Goal: Task Accomplishment & Management: Manage account settings

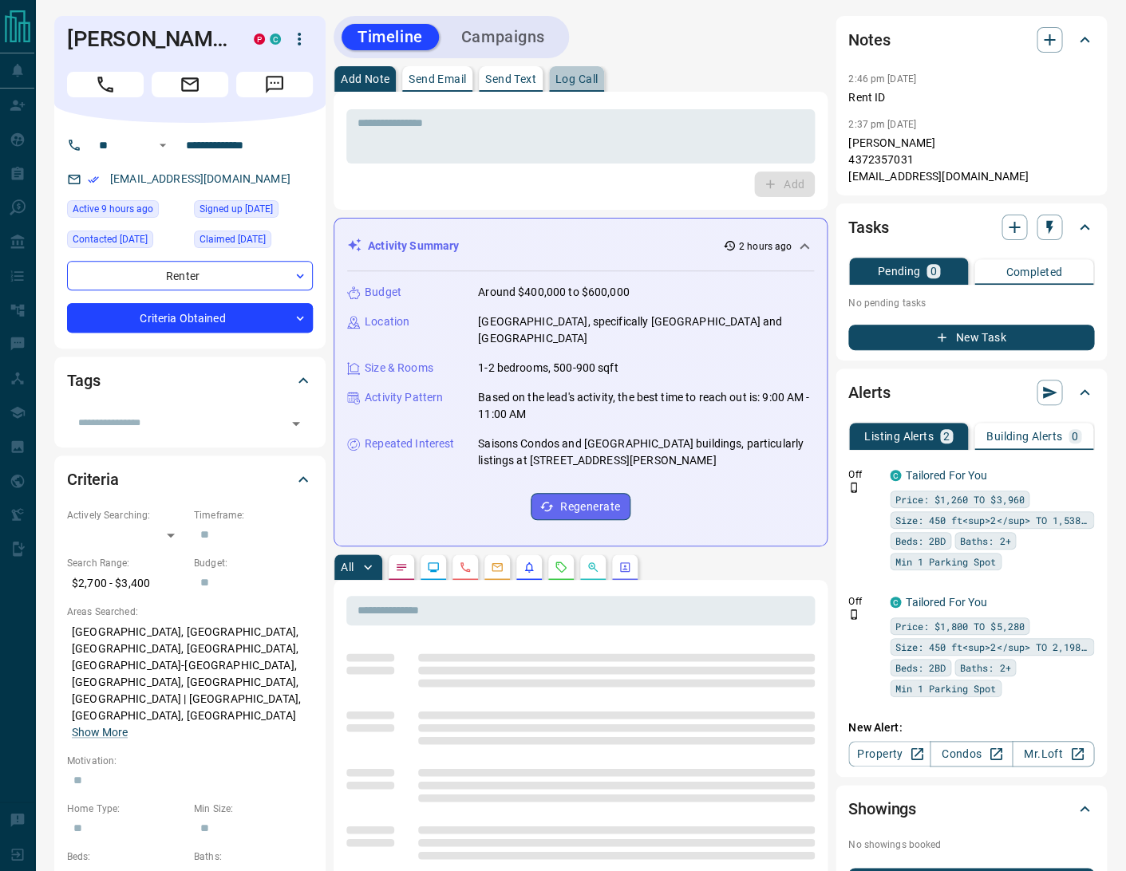
click at [582, 78] on p "Log Call" at bounding box center [576, 78] width 42 height 11
click at [777, 184] on button "Log Call" at bounding box center [783, 185] width 63 height 26
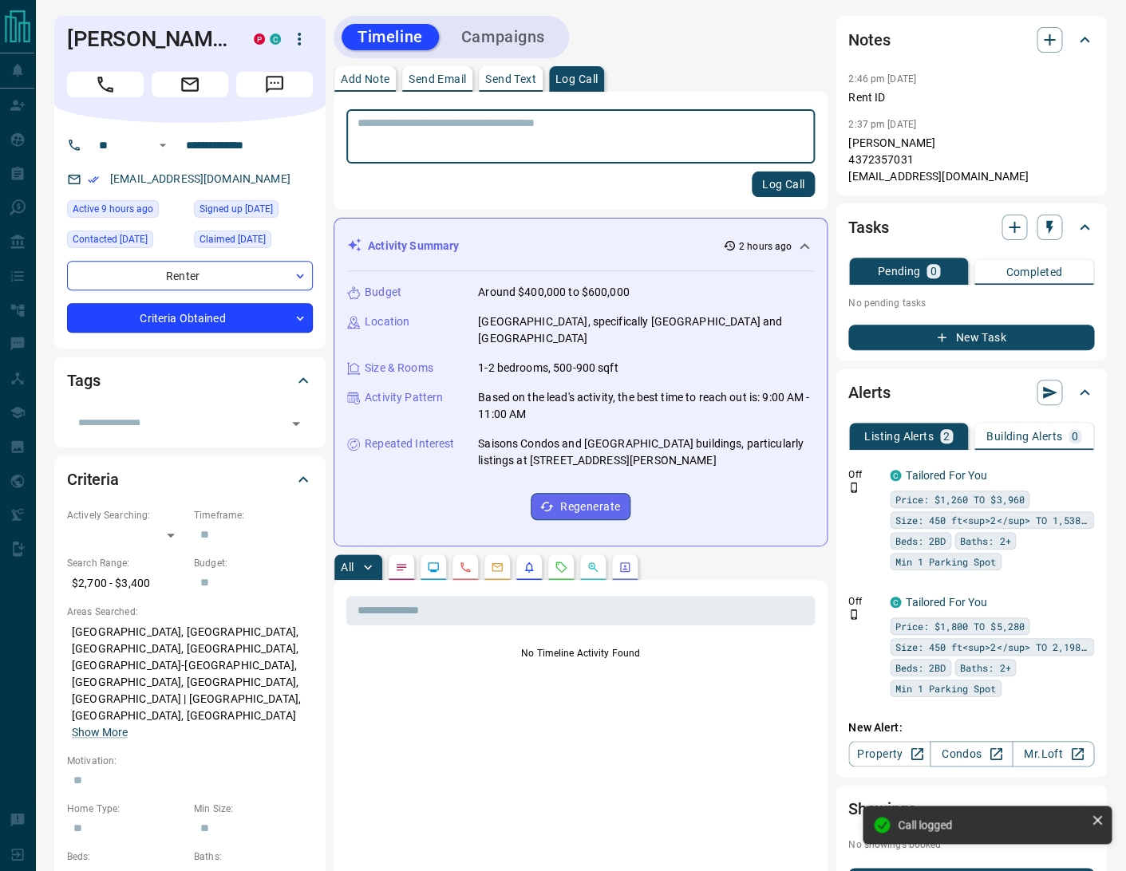
click at [176, 317] on body "**********" at bounding box center [563, 818] width 1126 height 1636
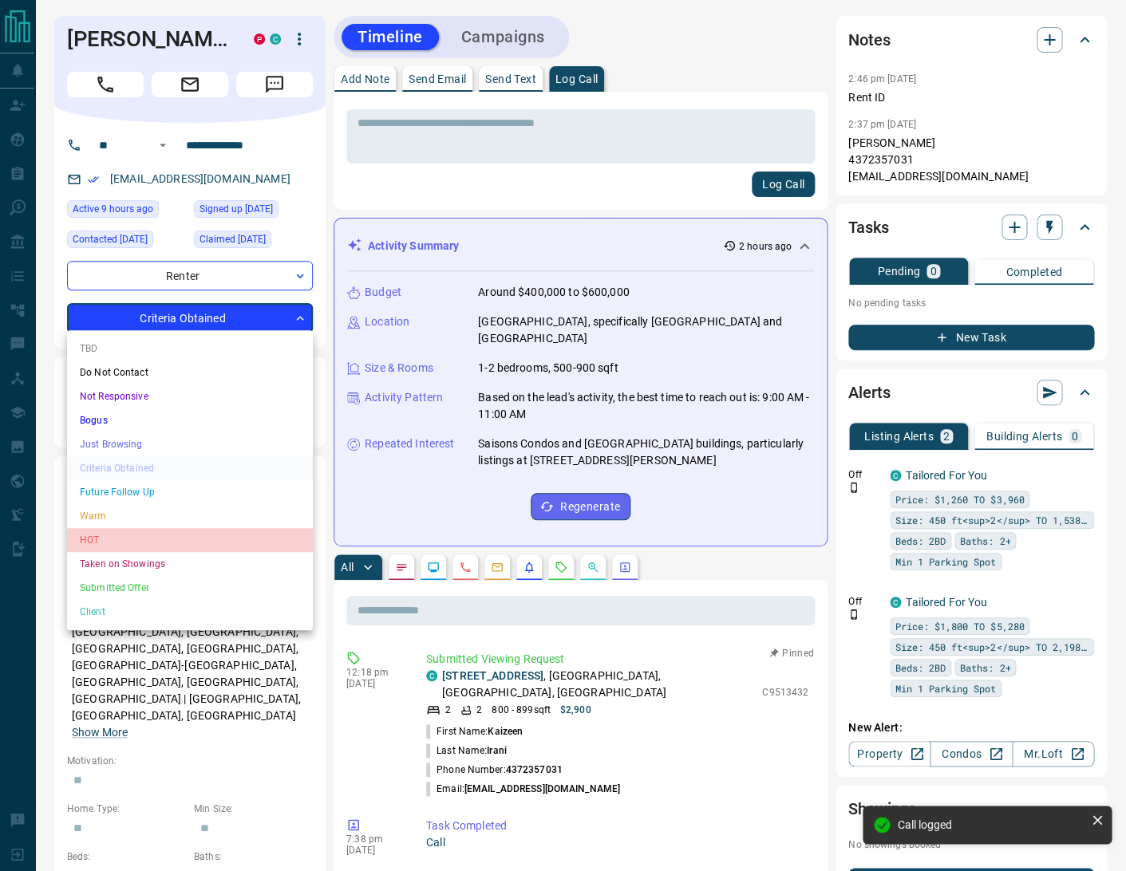
click at [106, 532] on li "HOT" at bounding box center [190, 540] width 246 height 24
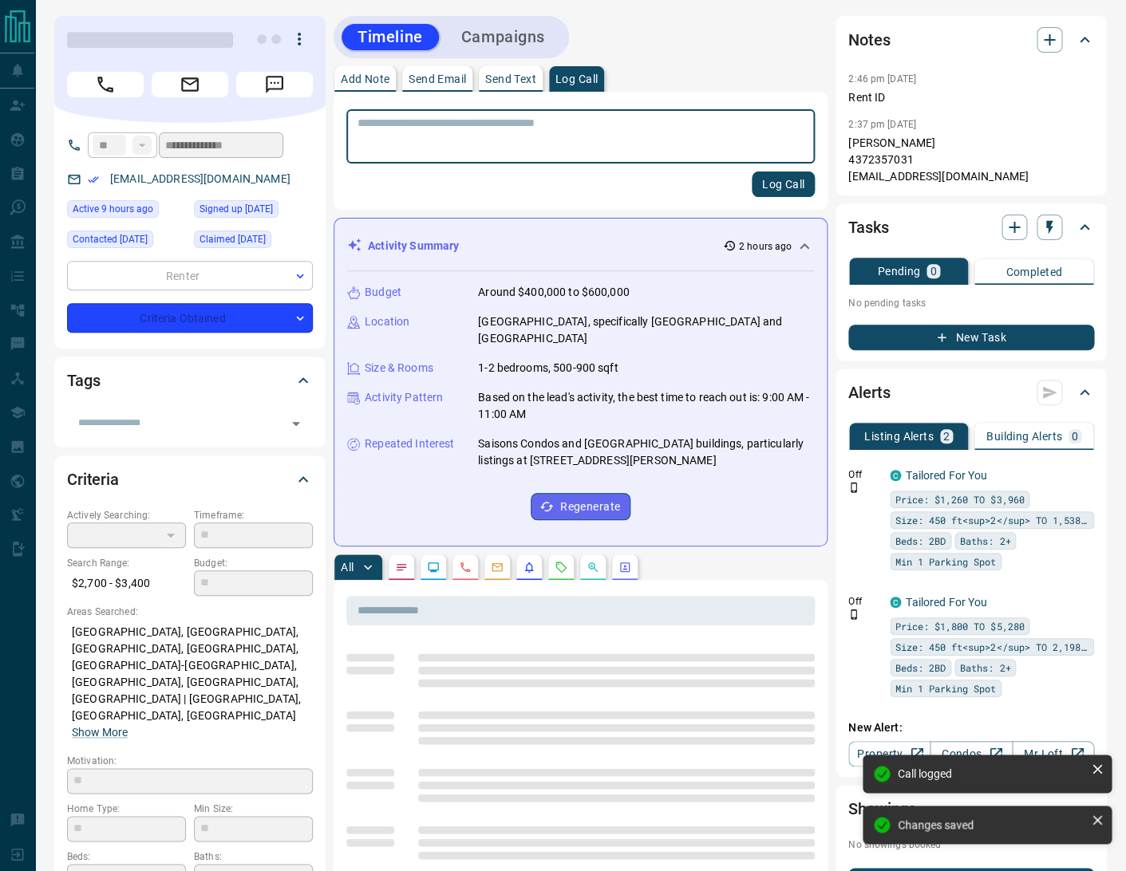
type input "*"
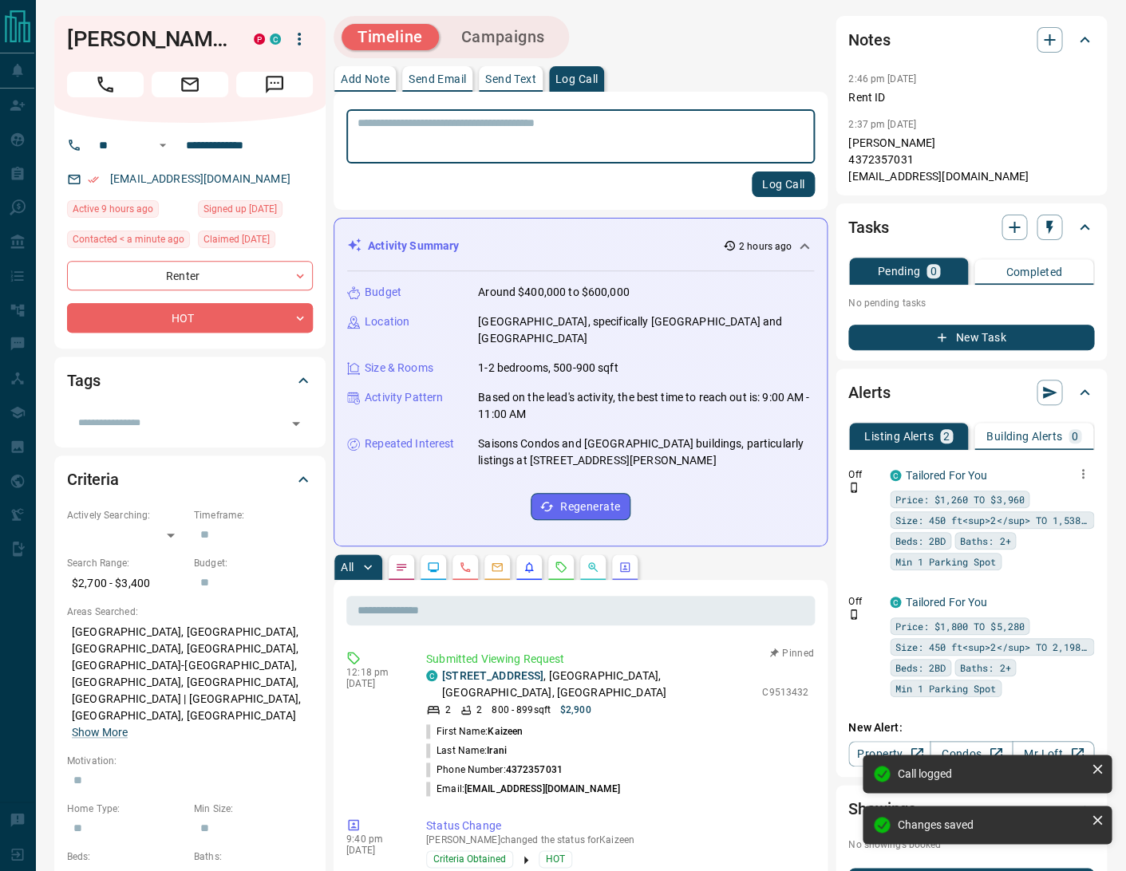
click at [1084, 467] on icon "button" at bounding box center [1083, 474] width 14 height 14
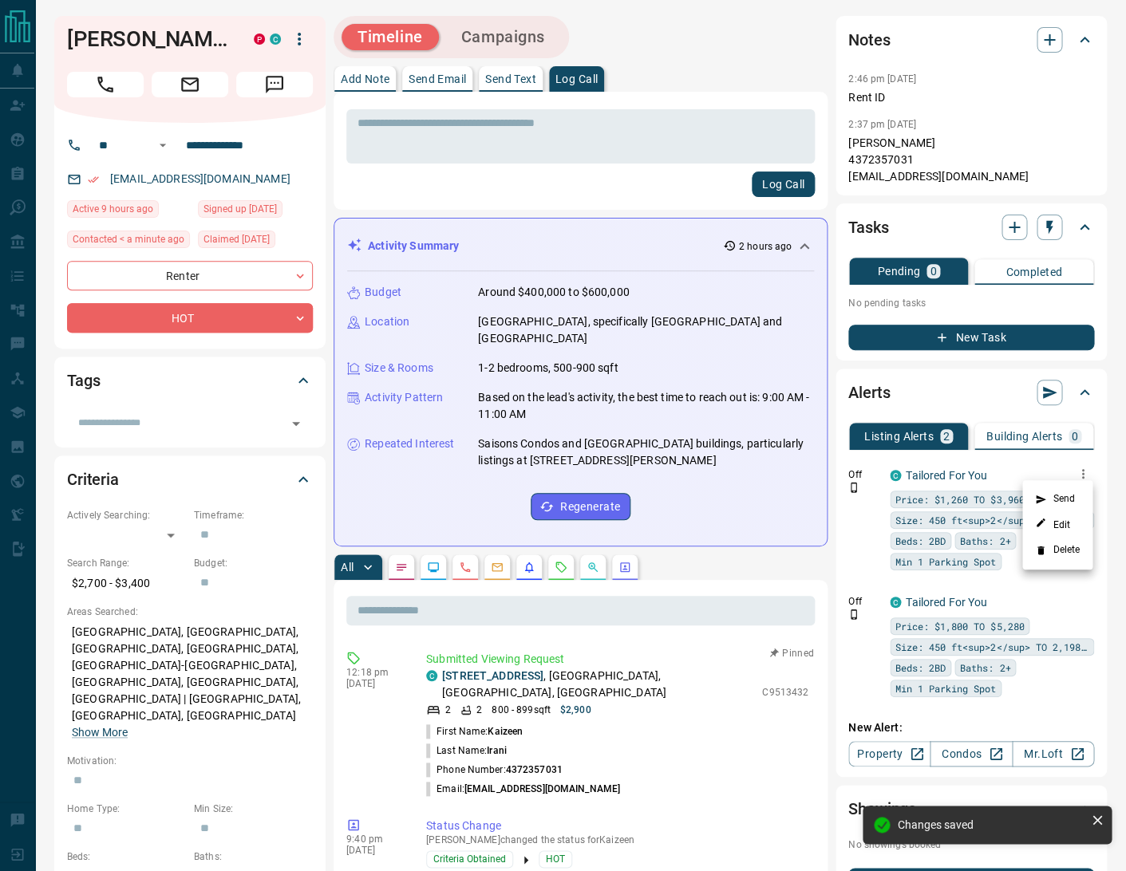
click at [1058, 547] on li "Delete" at bounding box center [1057, 551] width 70 height 26
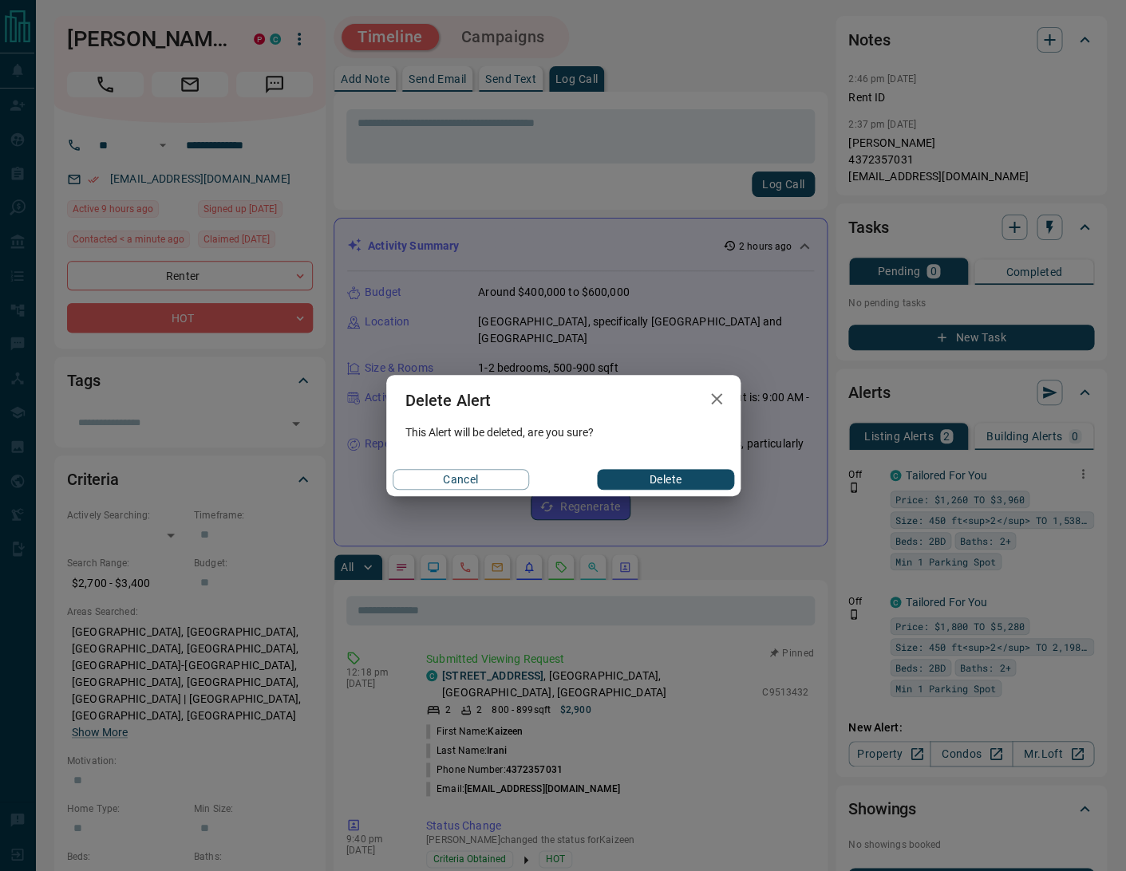
click at [666, 476] on button "Delete" at bounding box center [665, 479] width 136 height 21
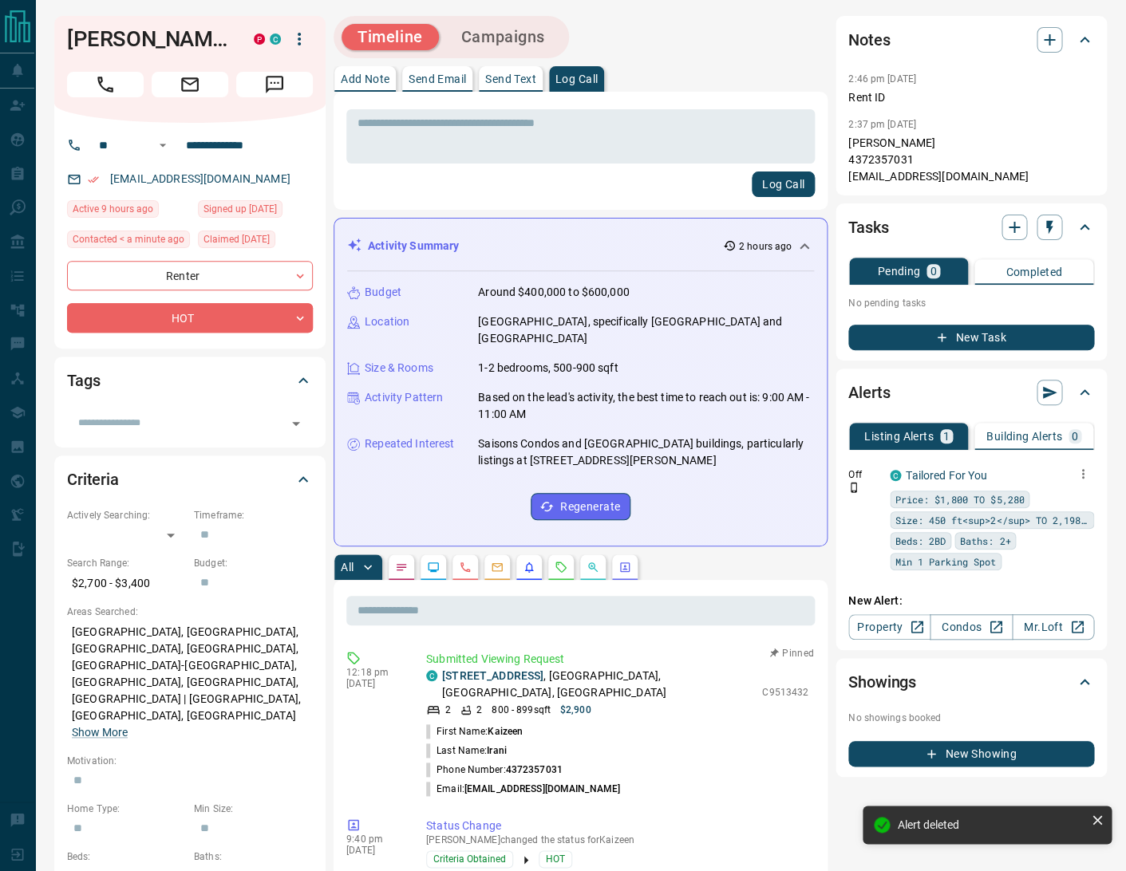
click at [1083, 469] on icon "button" at bounding box center [1083, 474] width 2 height 10
click at [1058, 546] on li "Delete" at bounding box center [1057, 551] width 70 height 26
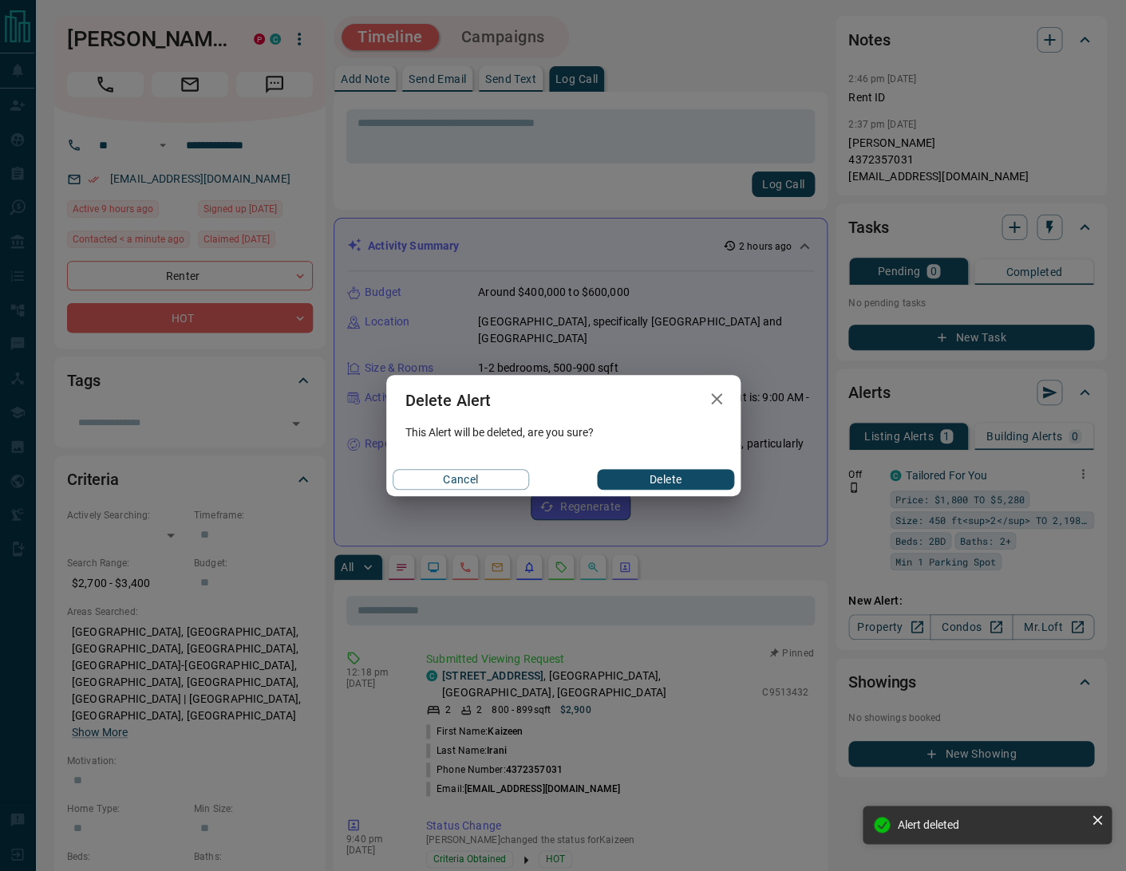
click at [686, 480] on button "Delete" at bounding box center [665, 479] width 136 height 21
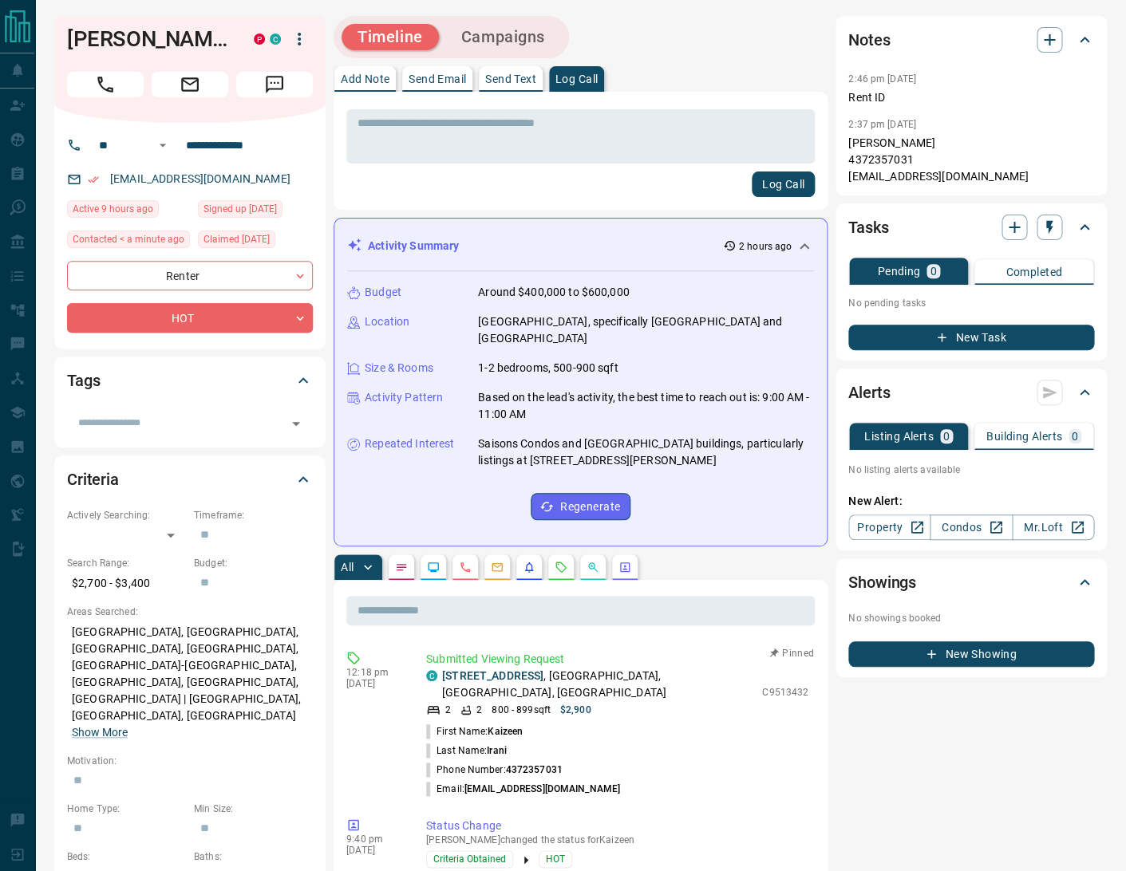
click at [804, 244] on icon at bounding box center [805, 246] width 10 height 6
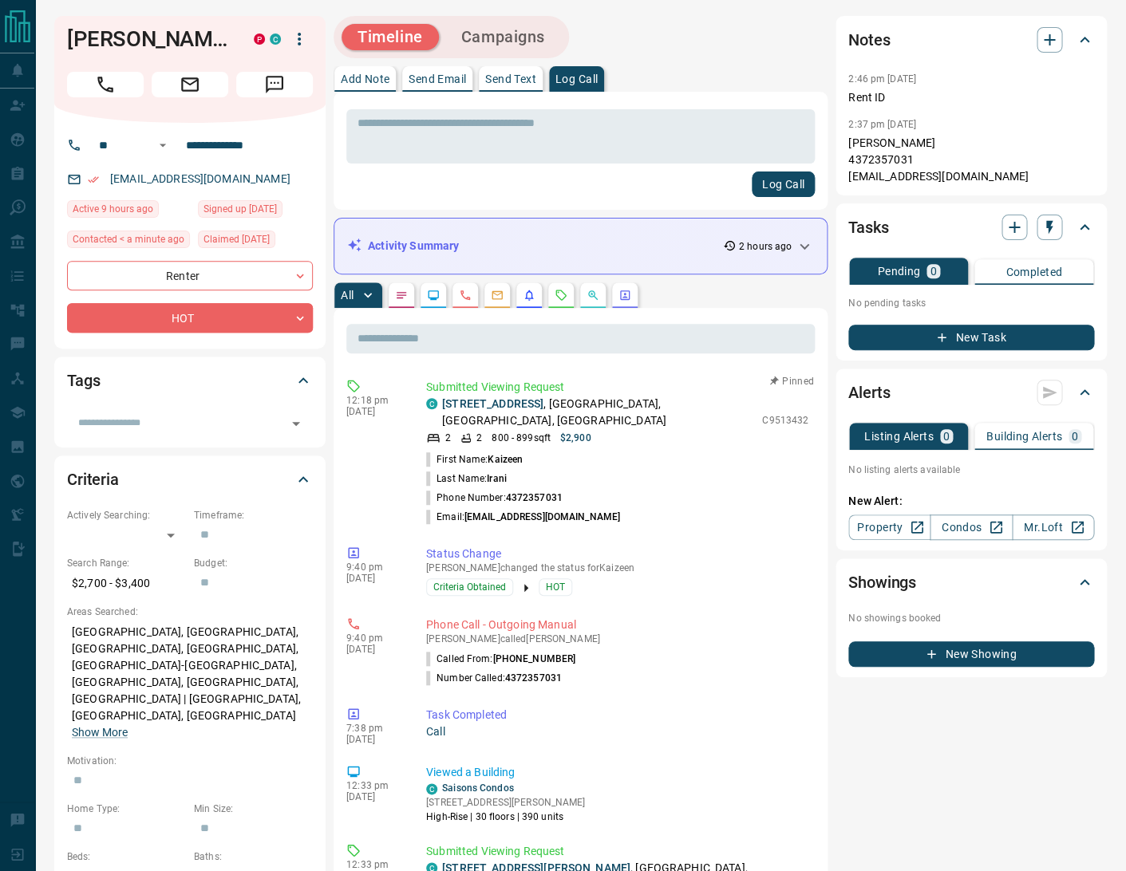
click at [803, 241] on icon at bounding box center [804, 246] width 19 height 19
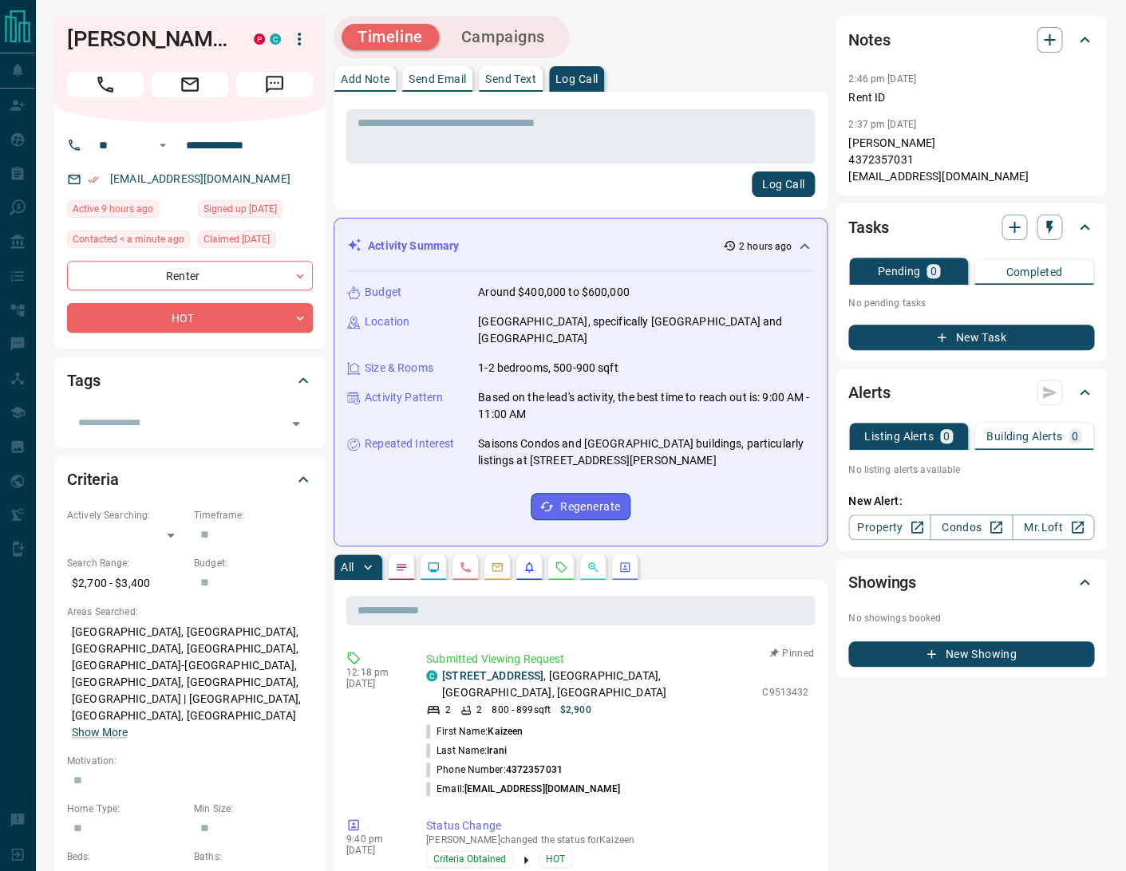
click at [804, 242] on icon at bounding box center [804, 246] width 19 height 19
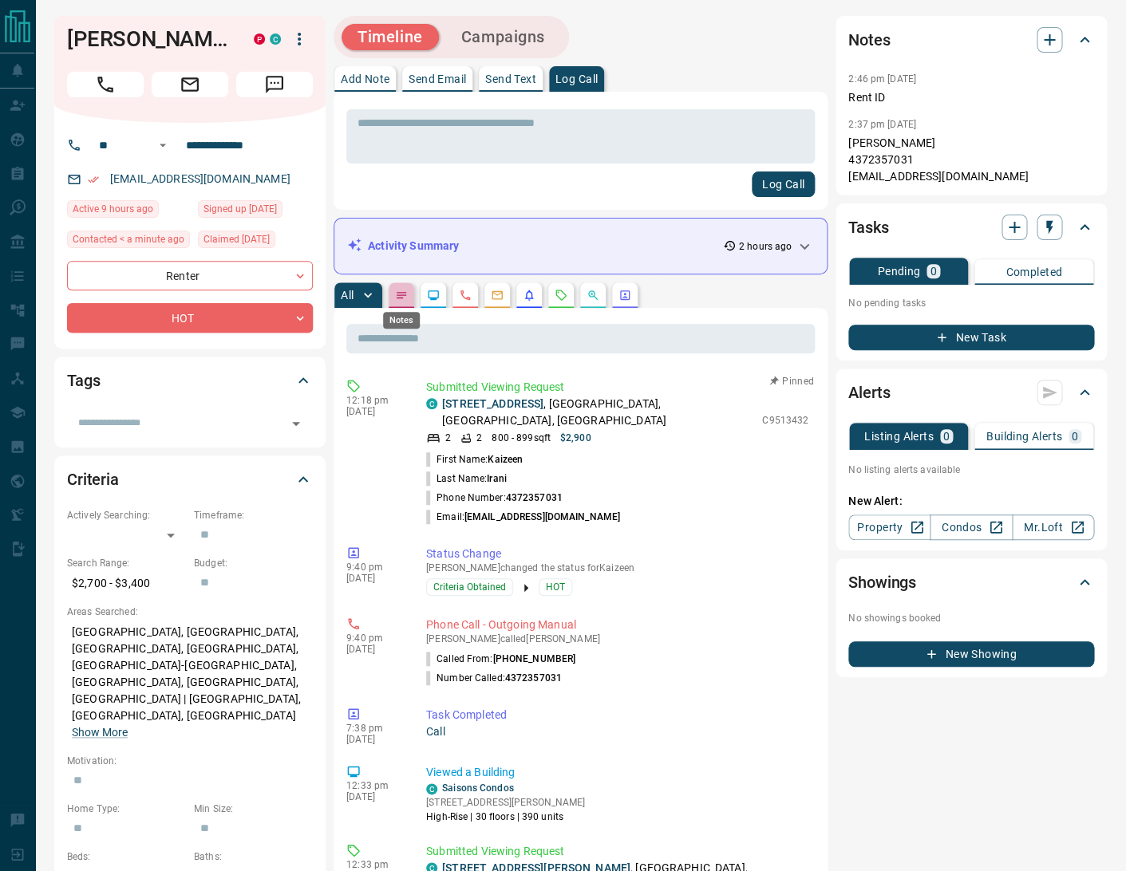
click at [404, 298] on icon "Notes" at bounding box center [401, 295] width 13 height 13
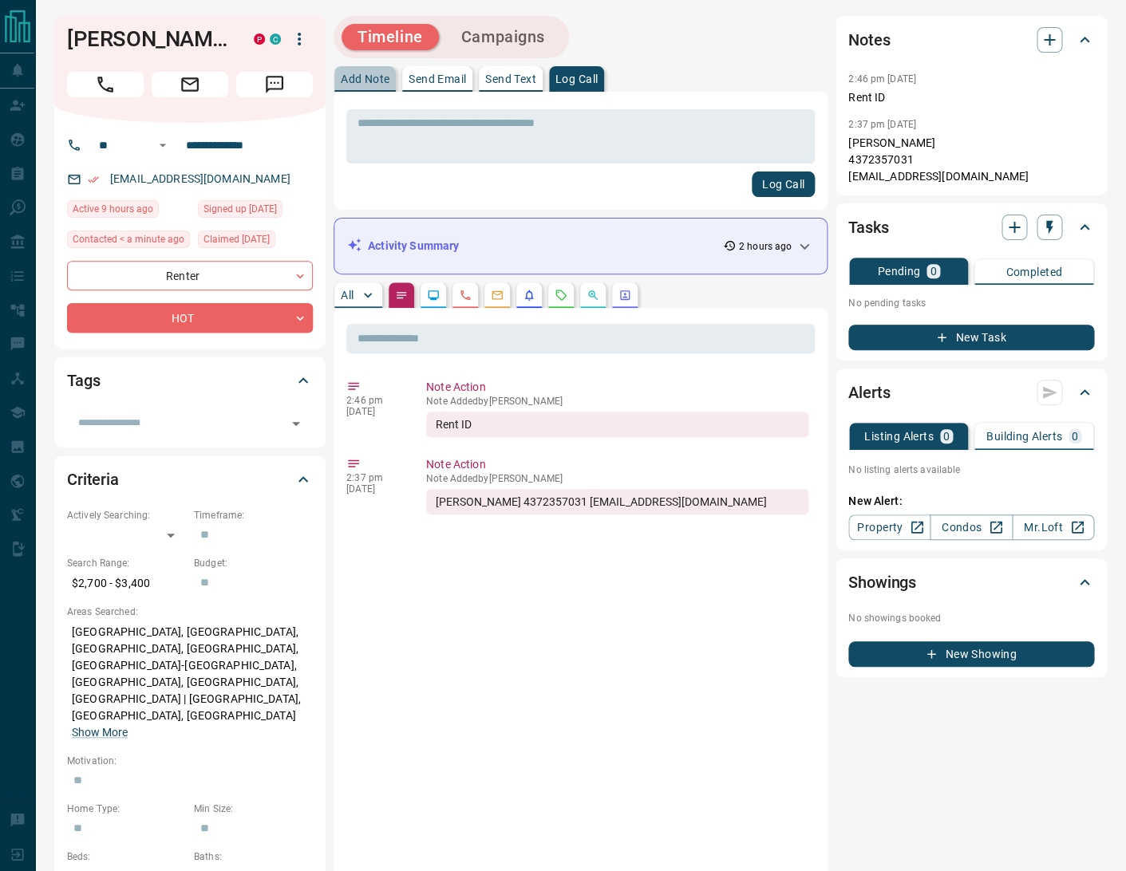
click at [365, 73] on p "Add Note" at bounding box center [365, 78] width 49 height 11
click at [590, 77] on p "Log Call" at bounding box center [576, 78] width 42 height 11
click at [784, 185] on button "Log Call" at bounding box center [783, 185] width 63 height 26
click at [514, 37] on button "Campaigns" at bounding box center [503, 37] width 116 height 26
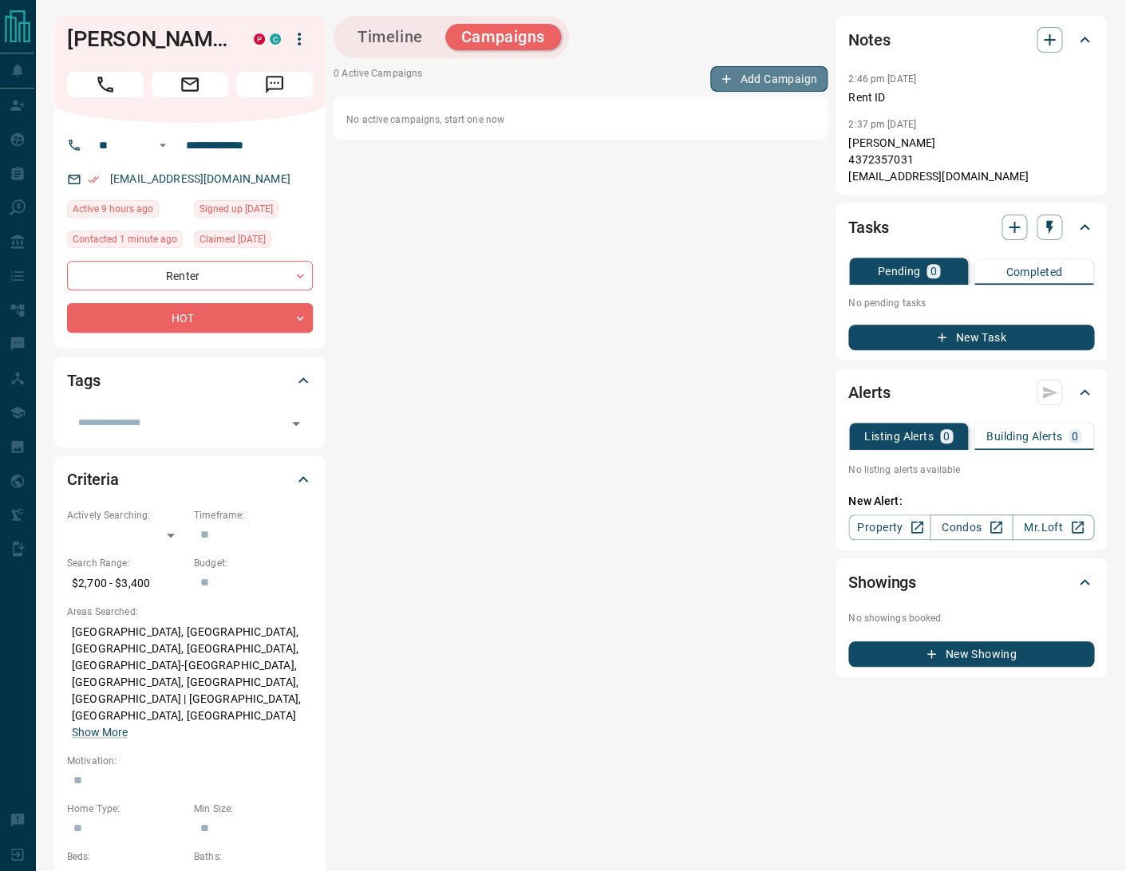
click at [759, 85] on button "Add Campaign" at bounding box center [768, 79] width 117 height 26
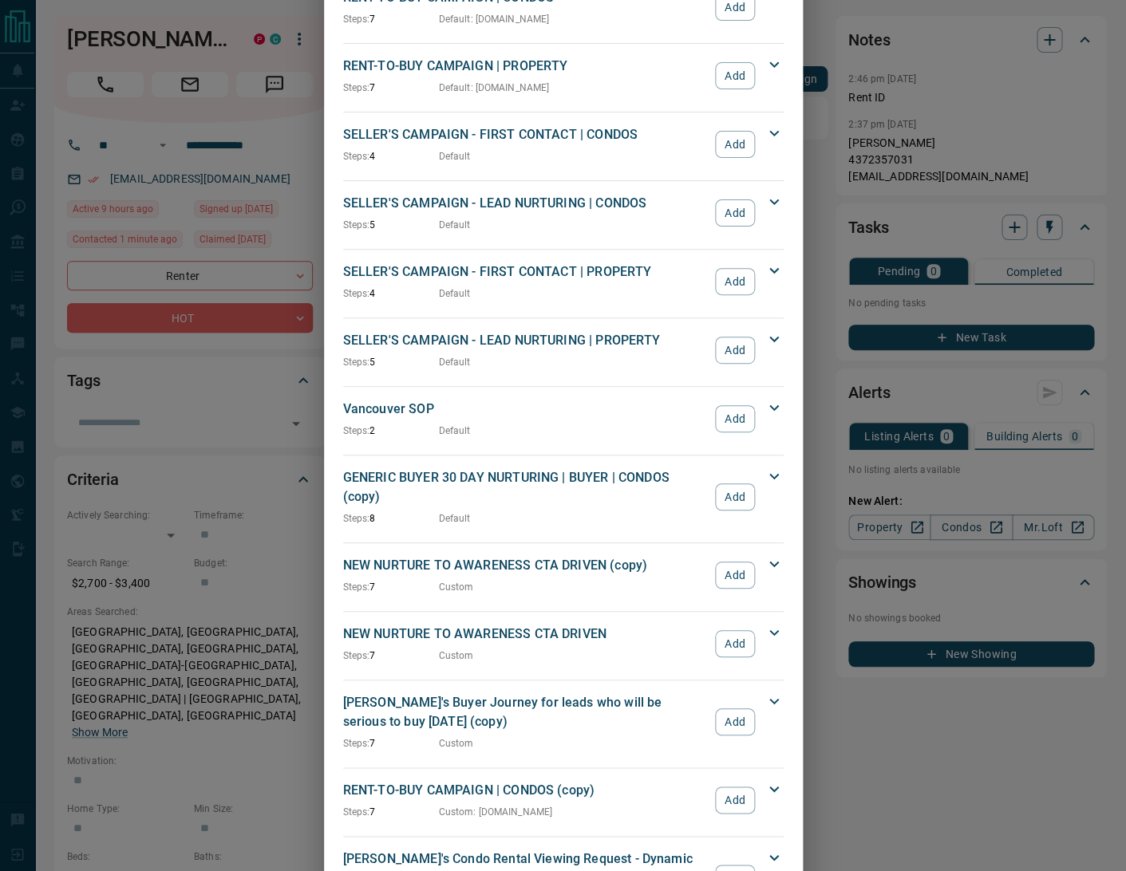
scroll to position [1786, 0]
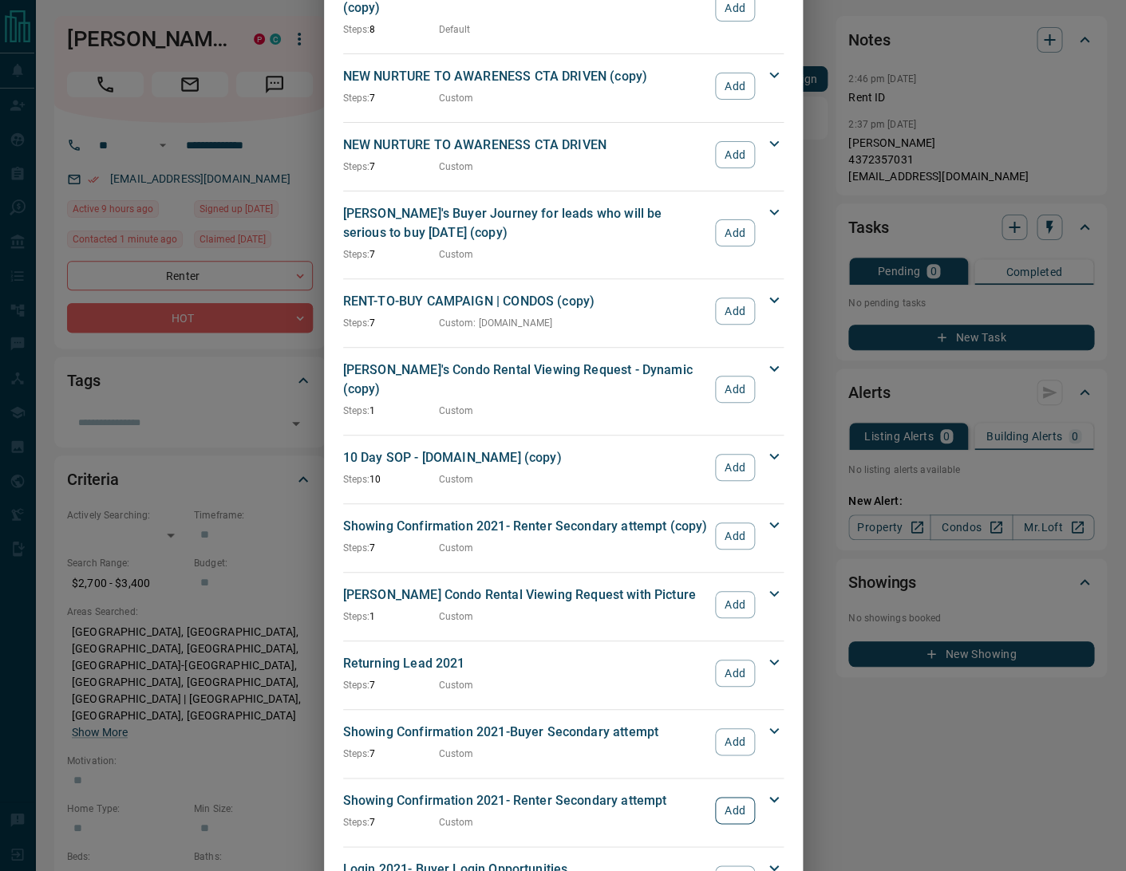
click at [728, 797] on button "Add" at bounding box center [734, 810] width 39 height 27
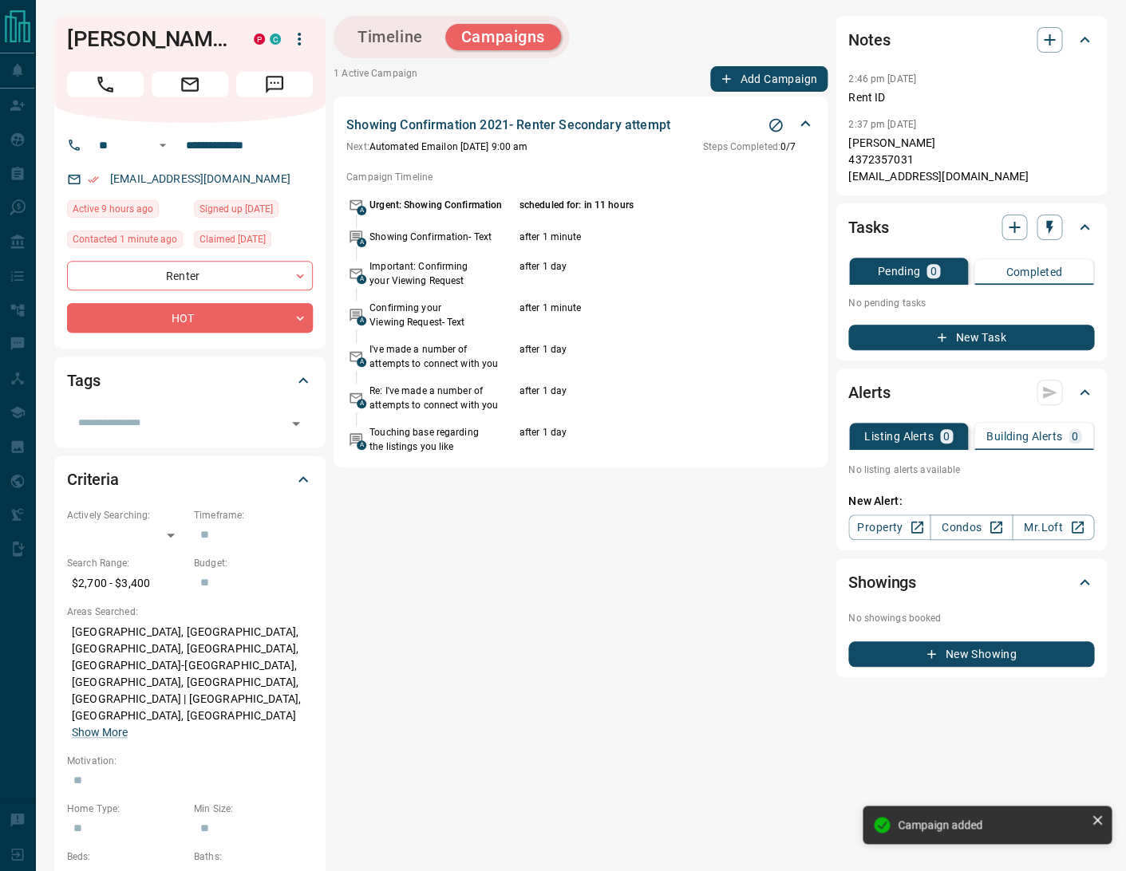
click at [773, 84] on button "Add Campaign" at bounding box center [768, 79] width 117 height 26
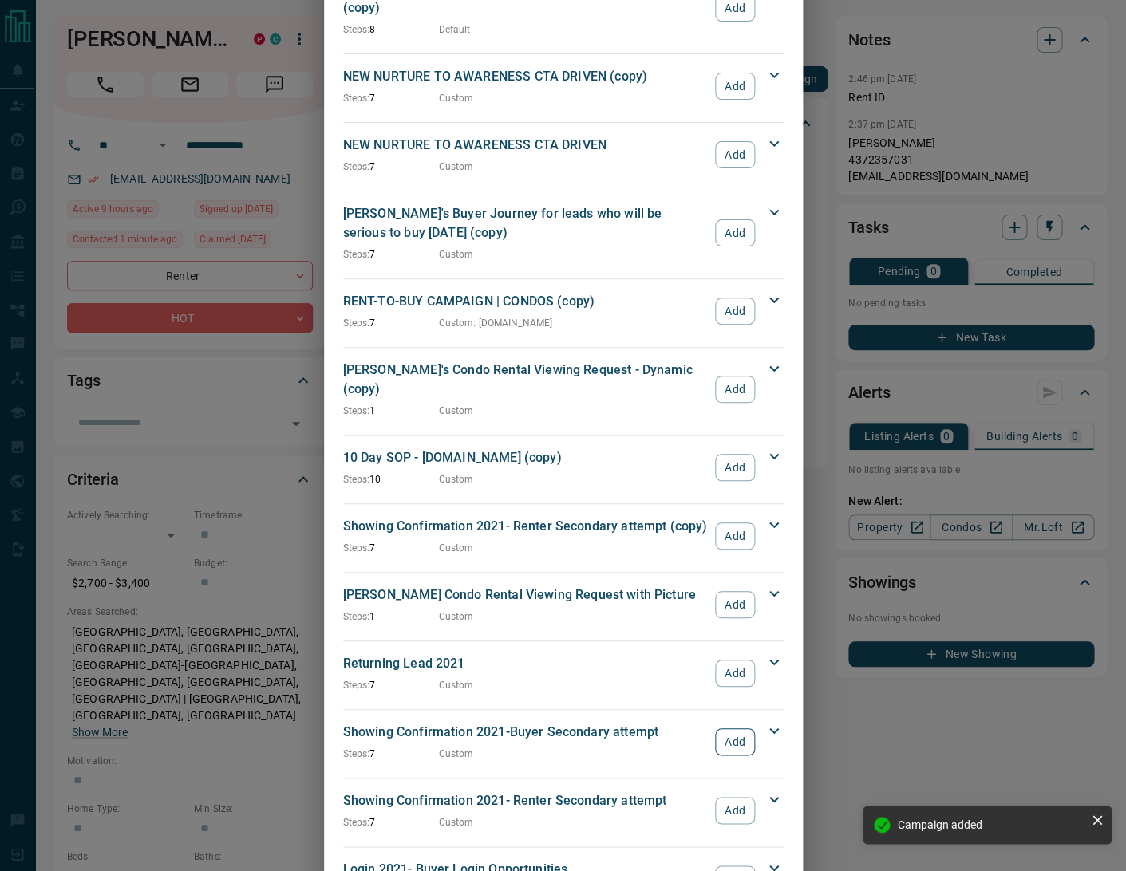
click at [740, 729] on button "Add" at bounding box center [734, 742] width 39 height 27
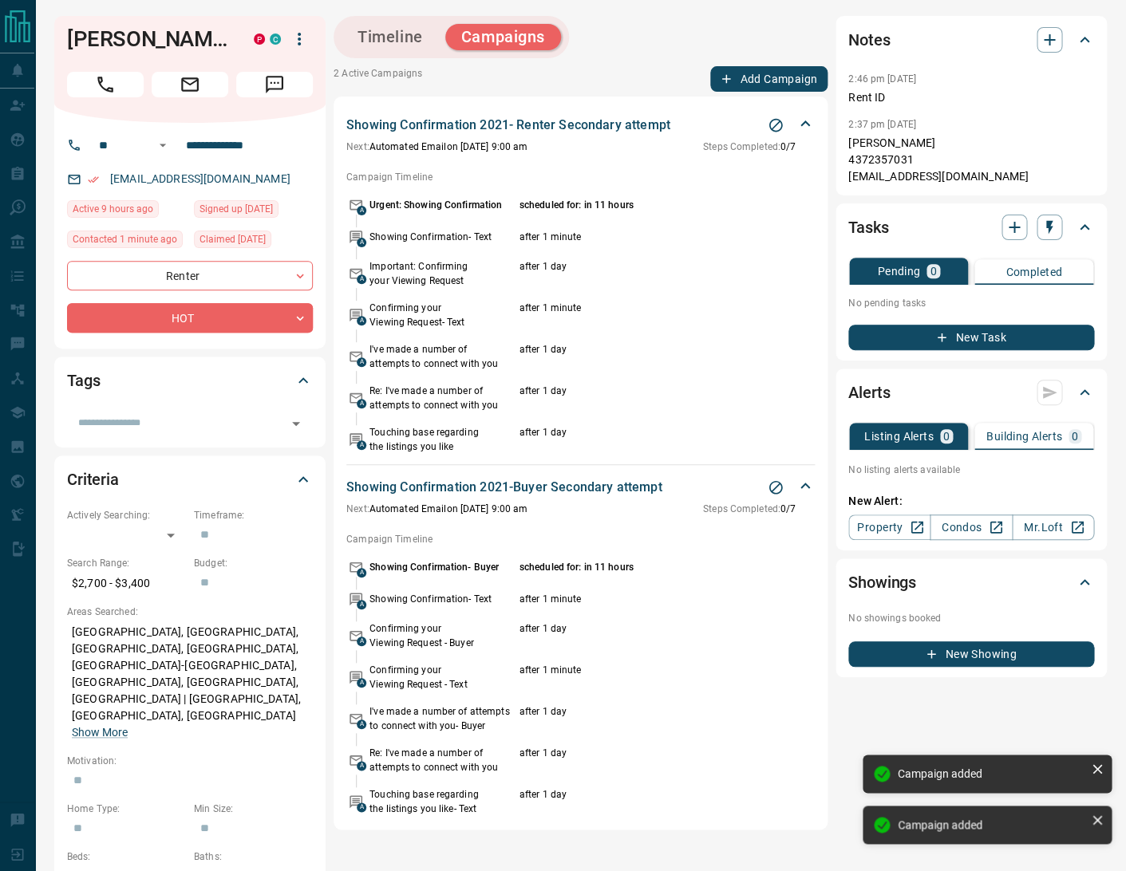
click at [786, 81] on button "Add Campaign" at bounding box center [768, 79] width 117 height 26
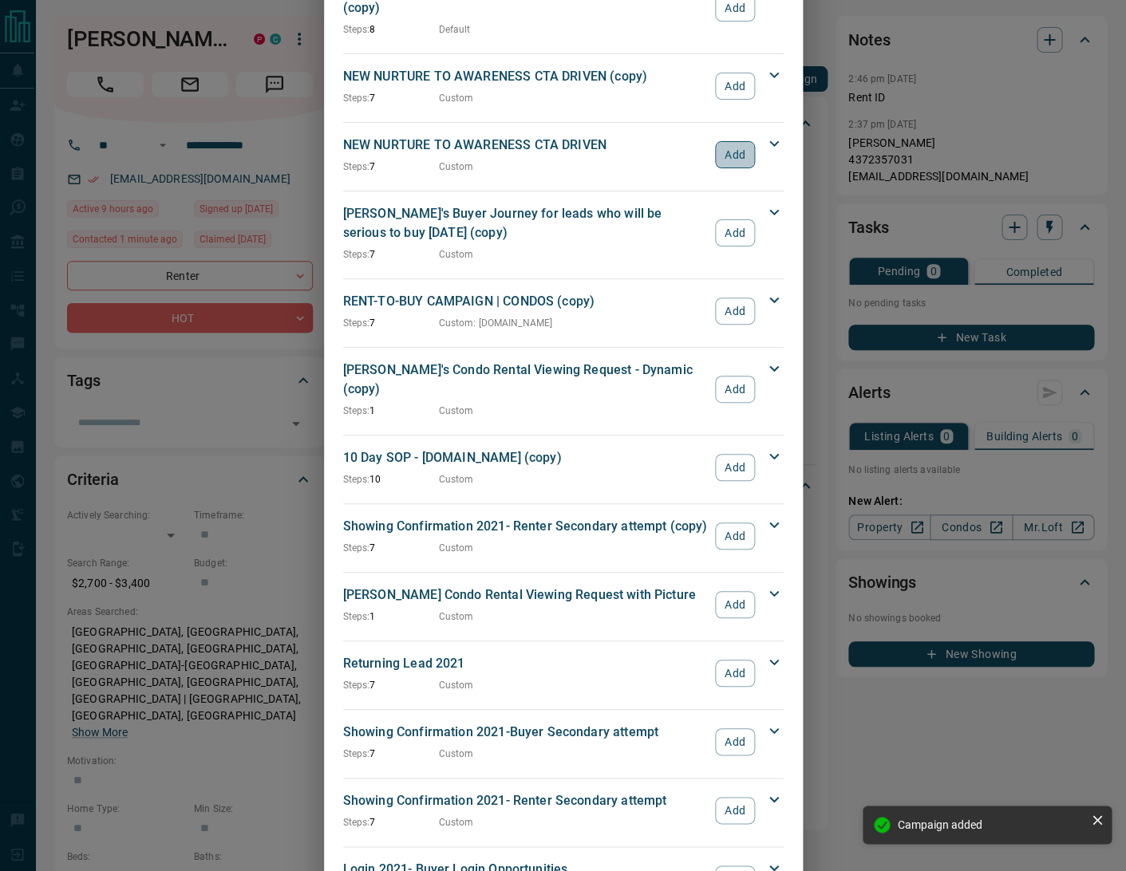
click at [742, 141] on button "Add" at bounding box center [734, 154] width 39 height 27
